Goal: Transaction & Acquisition: Obtain resource

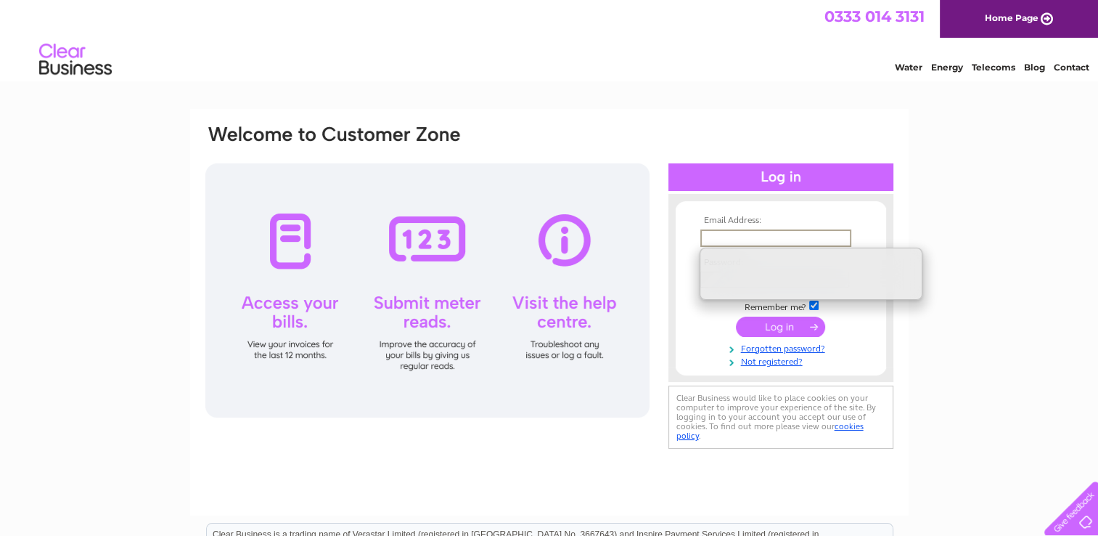
type input "alanmacleod80@googlemail.com"
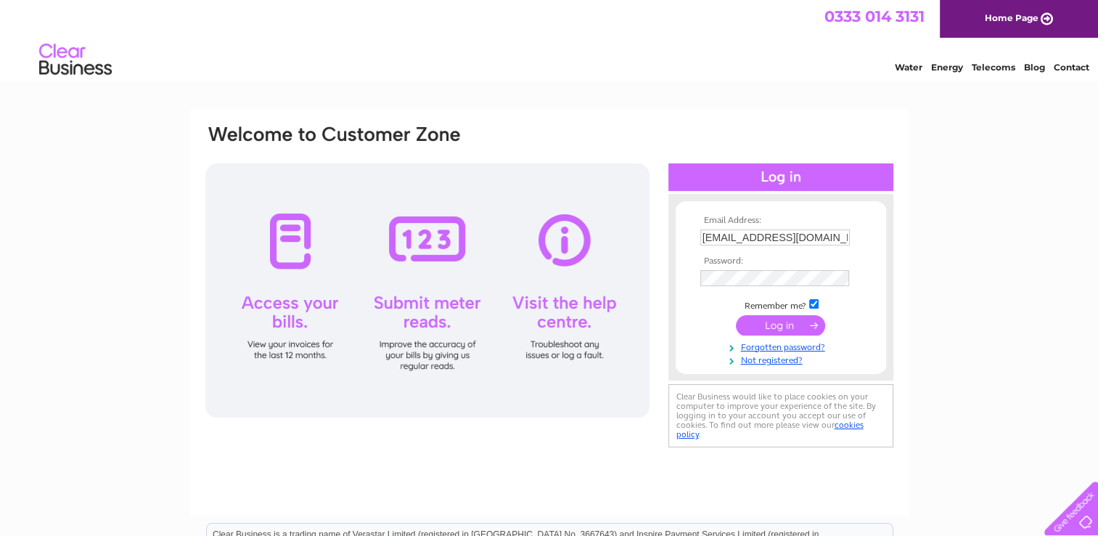
drag, startPoint x: 0, startPoint y: 0, endPoint x: 431, endPoint y: 444, distance: 619.1
click at [431, 444] on div "Email Address: alanmacleod80@googlemail.com Password:" at bounding box center [549, 312] width 719 height 407
click at [778, 327] on input "submit" at bounding box center [780, 325] width 89 height 20
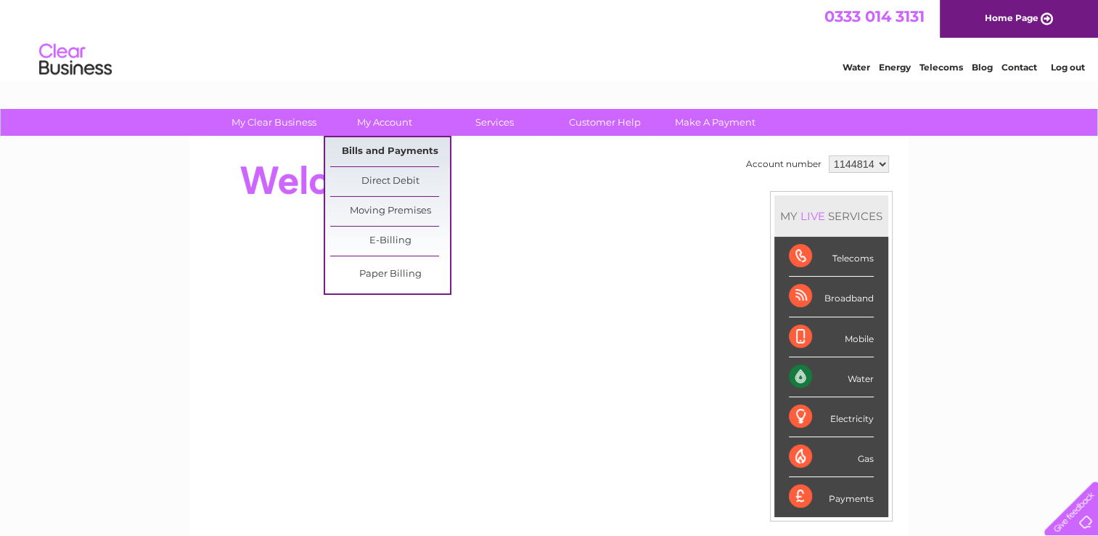
click at [394, 150] on link "Bills and Payments" at bounding box center [390, 151] width 120 height 29
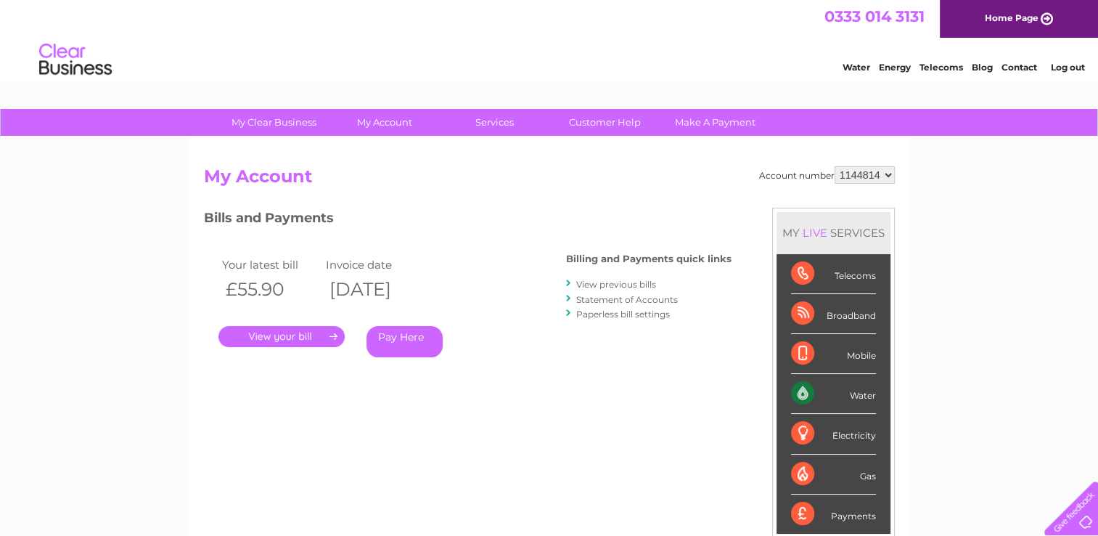
click at [288, 332] on link "." at bounding box center [282, 336] width 126 height 21
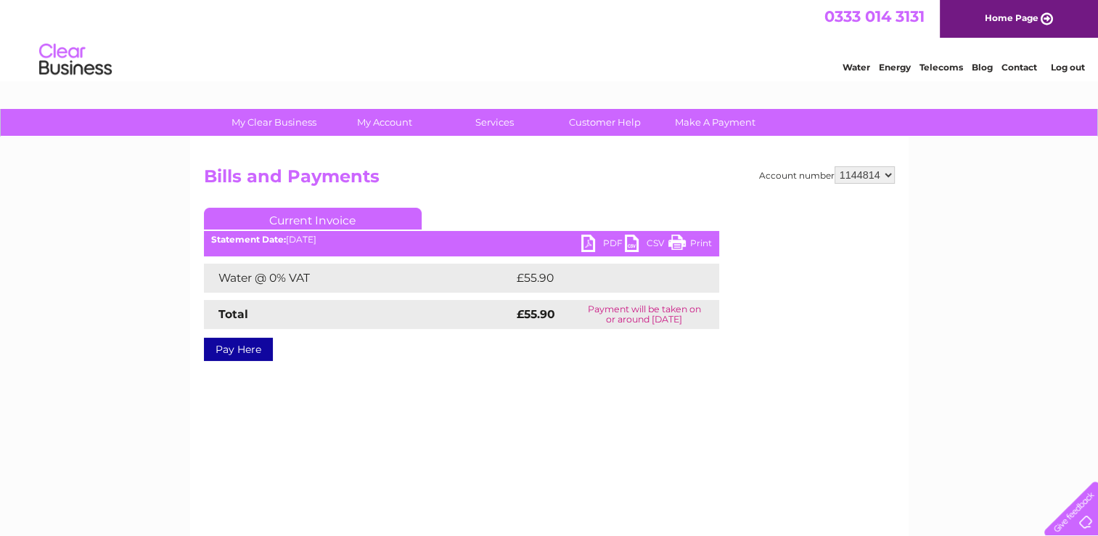
click at [586, 242] on link "PDF" at bounding box center [603, 244] width 44 height 21
click at [1063, 65] on link "Log out" at bounding box center [1067, 67] width 34 height 11
